Goal: Information Seeking & Learning: Learn about a topic

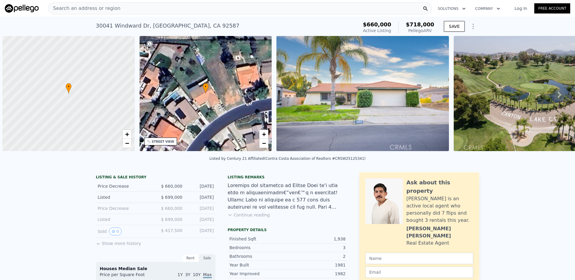
click at [211, 7] on div "Search an address or region" at bounding box center [240, 8] width 384 height 12
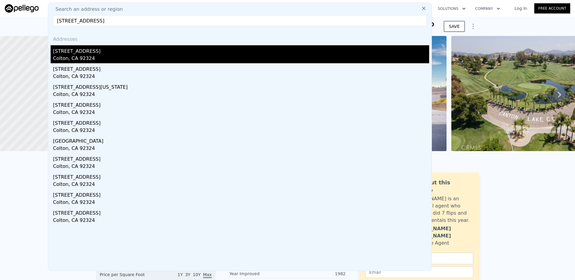
type input "[STREET_ADDRESS]"
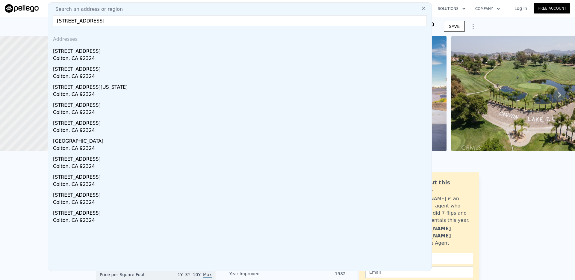
drag, startPoint x: 75, startPoint y: 55, endPoint x: 87, endPoint y: 29, distance: 28.9
click at [75, 55] on div "Colton, CA 92324" at bounding box center [241, 59] width 376 height 8
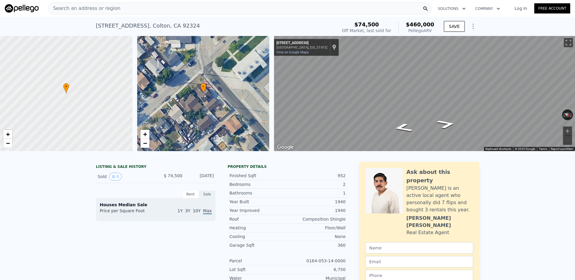
click at [114, 9] on div "Search an address or region" at bounding box center [240, 8] width 384 height 12
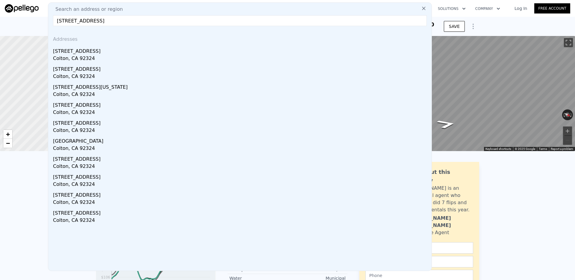
drag, startPoint x: 91, startPoint y: 20, endPoint x: 239, endPoint y: 28, distance: 147.9
click at [239, 30] on div "Search an address or [GEOGRAPHIC_DATA][STREET_ADDRESS] Addresses [STREET_ADDRES…" at bounding box center [240, 136] width 384 height 268
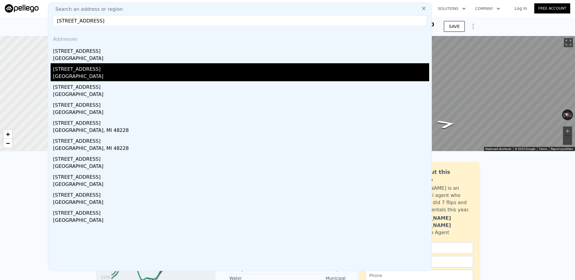
type input "[STREET_ADDRESS]"
click at [195, 68] on div "[STREET_ADDRESS]" at bounding box center [241, 68] width 376 height 10
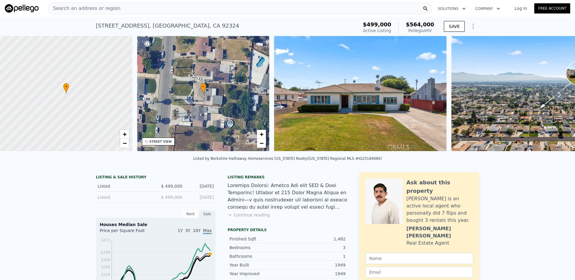
click at [181, 10] on div "Search an address or region" at bounding box center [240, 8] width 384 height 12
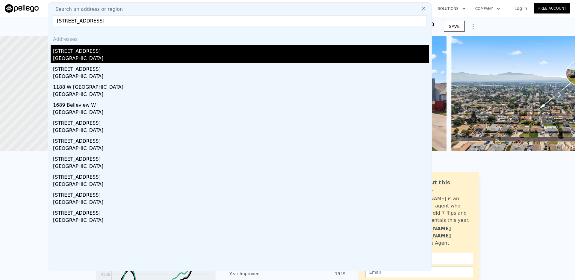
type input "[STREET_ADDRESS]"
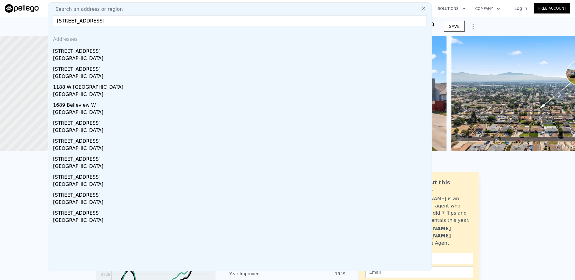
click at [105, 52] on div "[STREET_ADDRESS]" at bounding box center [241, 50] width 376 height 10
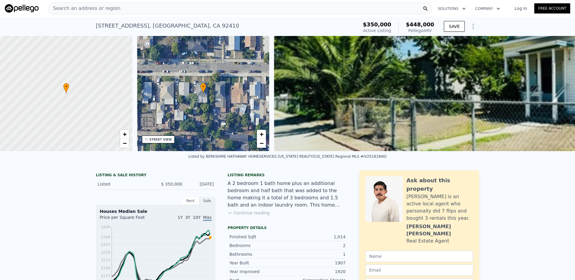
click at [204, 9] on div "Search an address or region" at bounding box center [240, 8] width 384 height 12
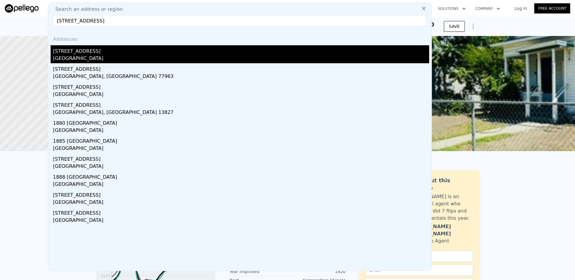
type input "[STREET_ADDRESS]"
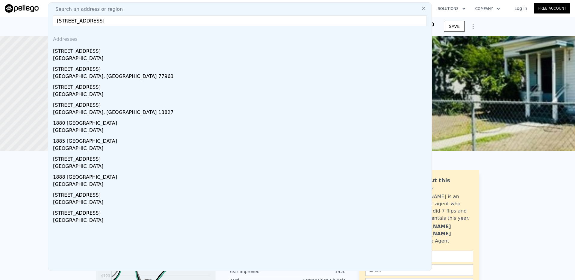
click at [116, 53] on div "[STREET_ADDRESS]" at bounding box center [241, 50] width 376 height 10
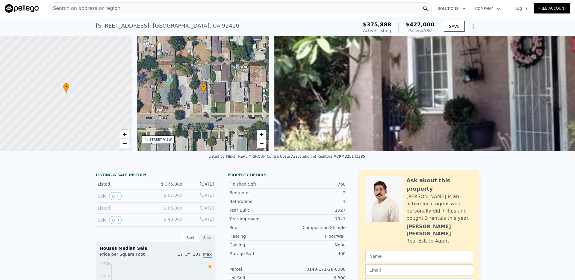
click at [167, 8] on div "Search an address or region" at bounding box center [240, 8] width 384 height 12
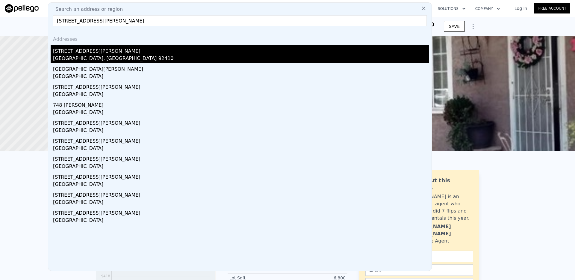
type input "[STREET_ADDRESS][PERSON_NAME]"
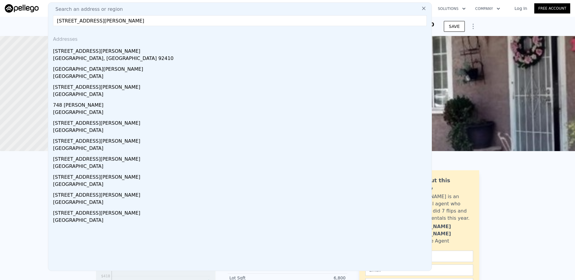
click at [98, 53] on div "[STREET_ADDRESS][PERSON_NAME]" at bounding box center [241, 50] width 376 height 10
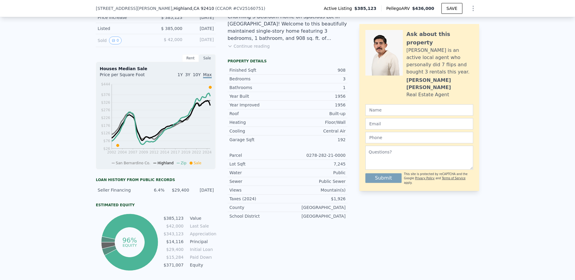
scroll to position [2, 0]
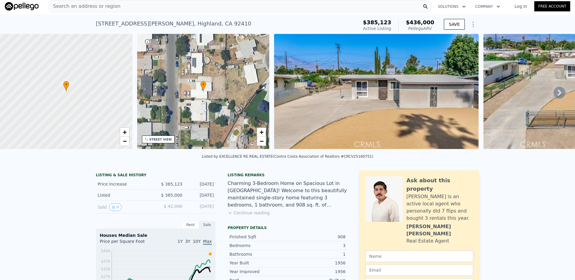
click at [219, 8] on div "Search an address or region" at bounding box center [240, 6] width 384 height 12
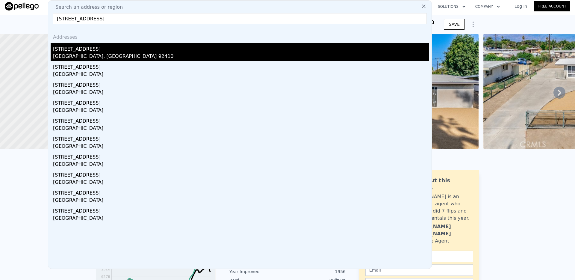
type input "[STREET_ADDRESS]"
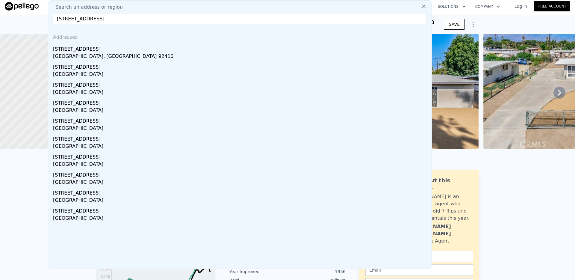
click at [103, 50] on div "[STREET_ADDRESS]" at bounding box center [241, 48] width 376 height 10
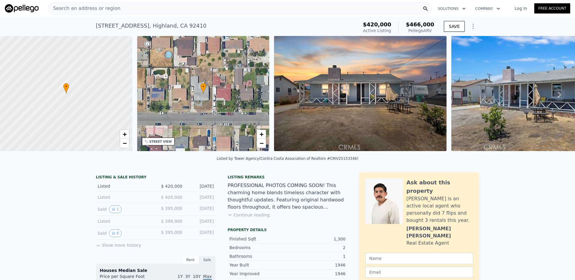
click at [211, 7] on div "Search an address or region" at bounding box center [240, 8] width 384 height 12
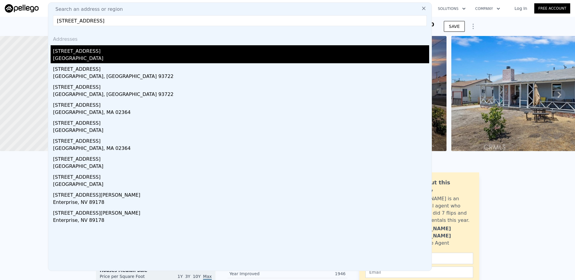
type input "[STREET_ADDRESS]"
click at [103, 51] on div "[STREET_ADDRESS]" at bounding box center [241, 50] width 376 height 10
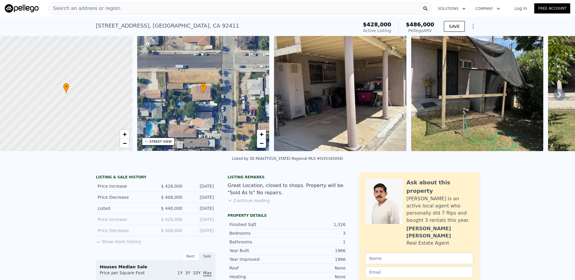
click at [274, 7] on div "Search an address or region" at bounding box center [240, 8] width 384 height 12
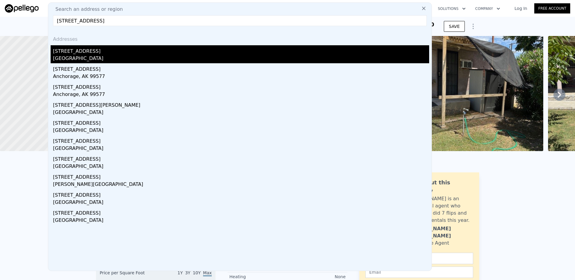
type input "[STREET_ADDRESS]"
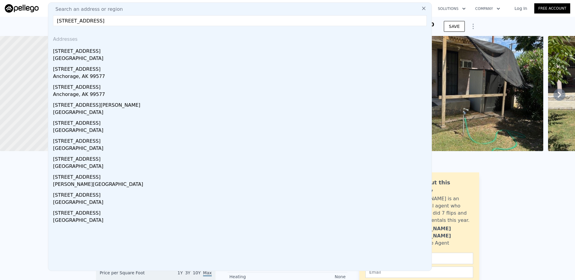
drag, startPoint x: 165, startPoint y: 53, endPoint x: 181, endPoint y: 58, distance: 16.6
click at [165, 53] on div "[STREET_ADDRESS]" at bounding box center [241, 50] width 376 height 10
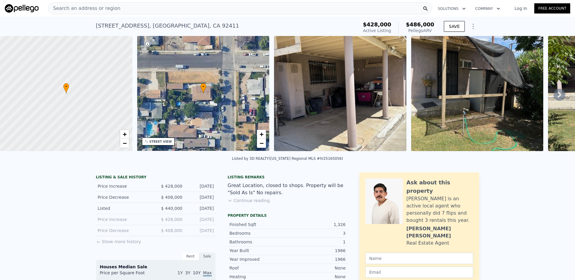
type input "3"
type input "2.5"
type input "960"
type input "1540"
type input "4500"
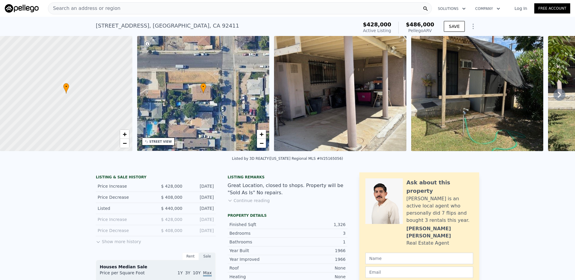
type input "12183"
type input "$ 553,000"
type input "$ 43,484"
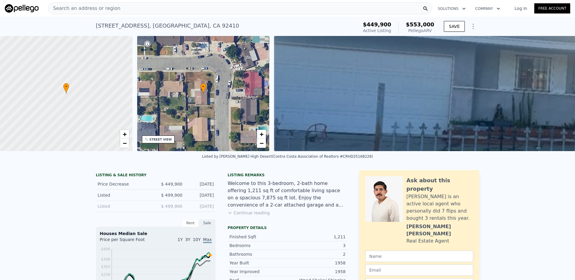
click at [150, 11] on div "Search an address or region" at bounding box center [240, 8] width 384 height 12
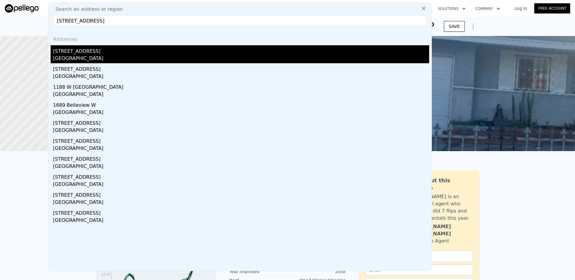
type input "[STREET_ADDRESS]"
click at [142, 49] on div "[STREET_ADDRESS]" at bounding box center [241, 50] width 376 height 10
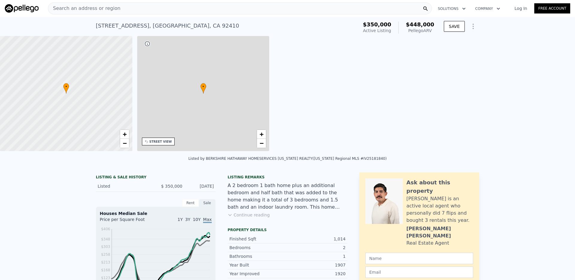
type input "2"
type input "3"
type input "2"
type input "808"
type input "1400"
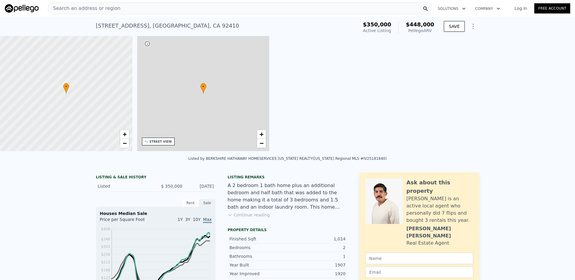
type input "4800"
type input "7920"
type input "$ 448,000"
type input "6"
type input "$ 47,443"
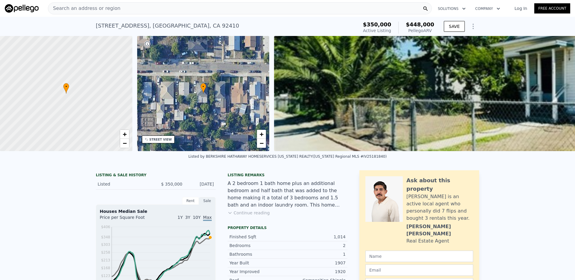
click at [161, 8] on div "Search an address or region" at bounding box center [240, 8] width 384 height 12
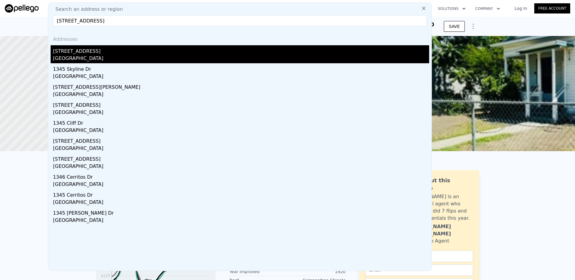
type input "[STREET_ADDRESS]"
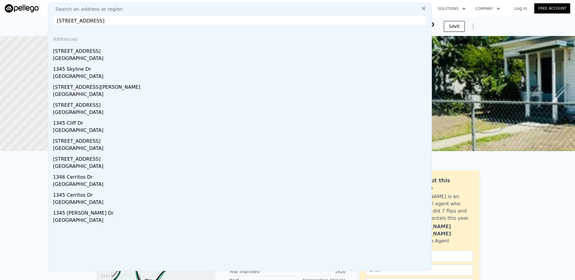
click at [93, 55] on div "[GEOGRAPHIC_DATA]" at bounding box center [241, 59] width 376 height 8
